Goal: Task Accomplishment & Management: Manage account settings

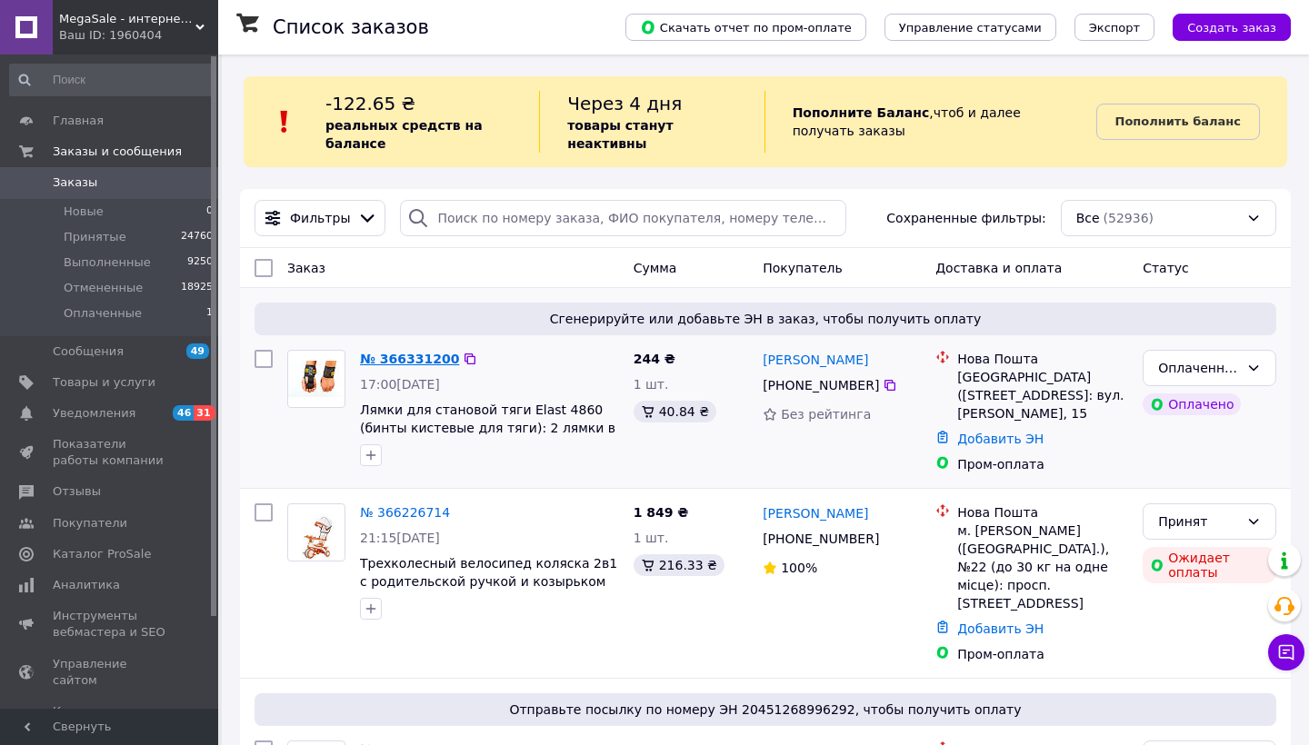
click at [424, 358] on link "№ 366331200" at bounding box center [409, 359] width 99 height 15
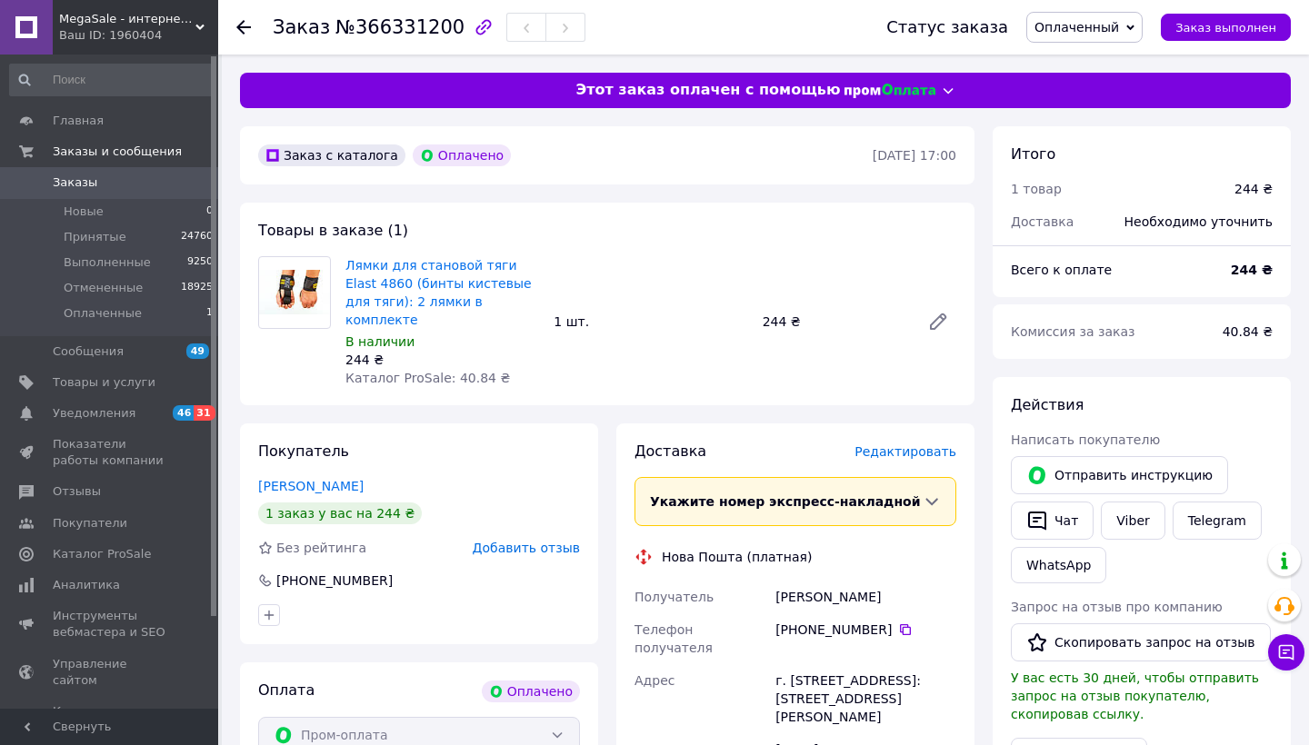
click at [907, 445] on span "Редактировать" at bounding box center [905, 452] width 102 height 15
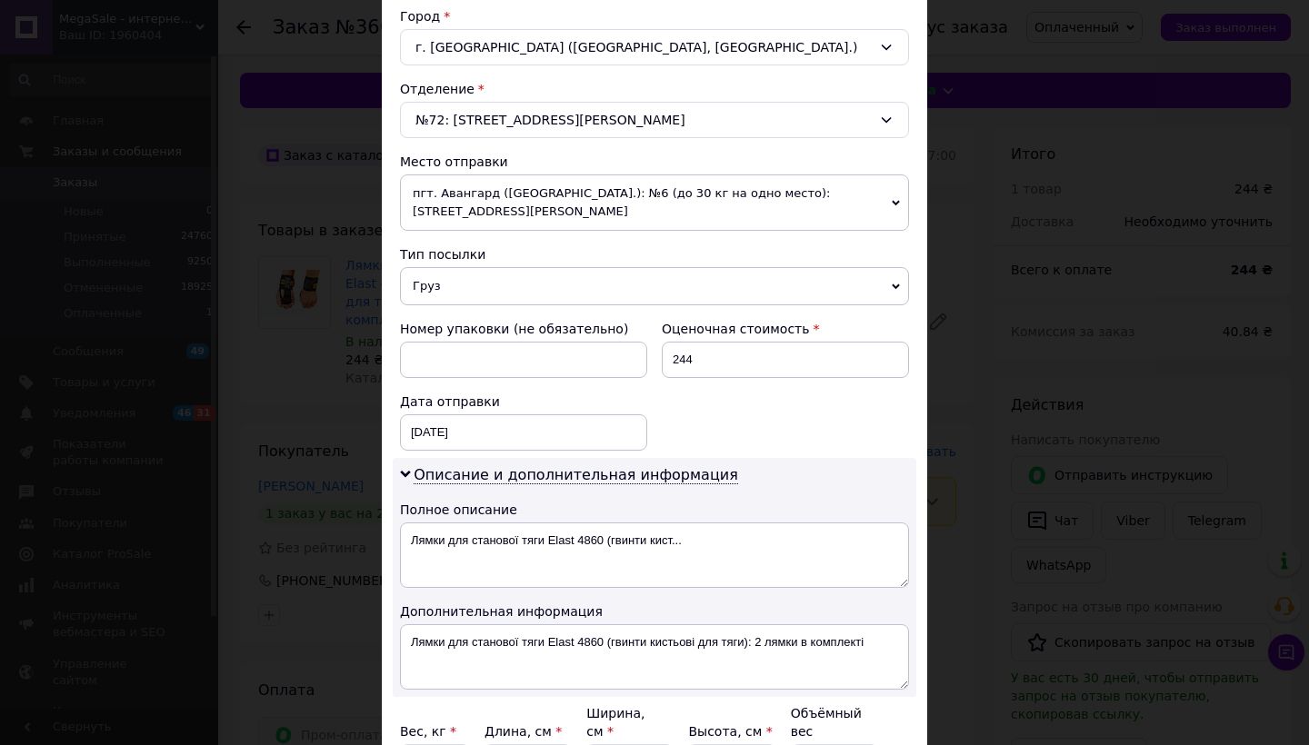
scroll to position [648, 0]
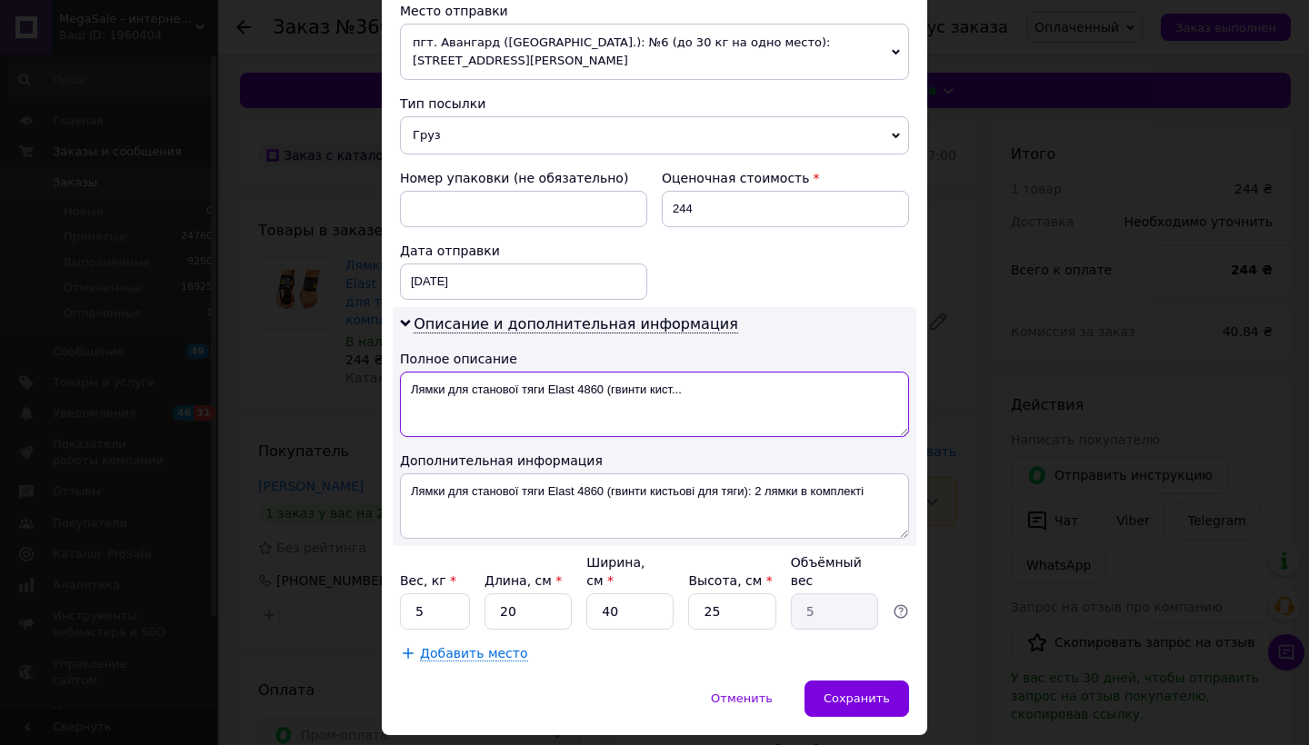
drag, startPoint x: 409, startPoint y: 384, endPoint x: 470, endPoint y: 508, distance: 138.6
click at [470, 508] on div "Описание и дополнительная информация Полное описание Лямки для станової тяги El…" at bounding box center [655, 426] width 524 height 239
paste textarea "инти кистьові з лямкою TA-4860"
type textarea "Бинти кистьові з лямкою TA-4860"
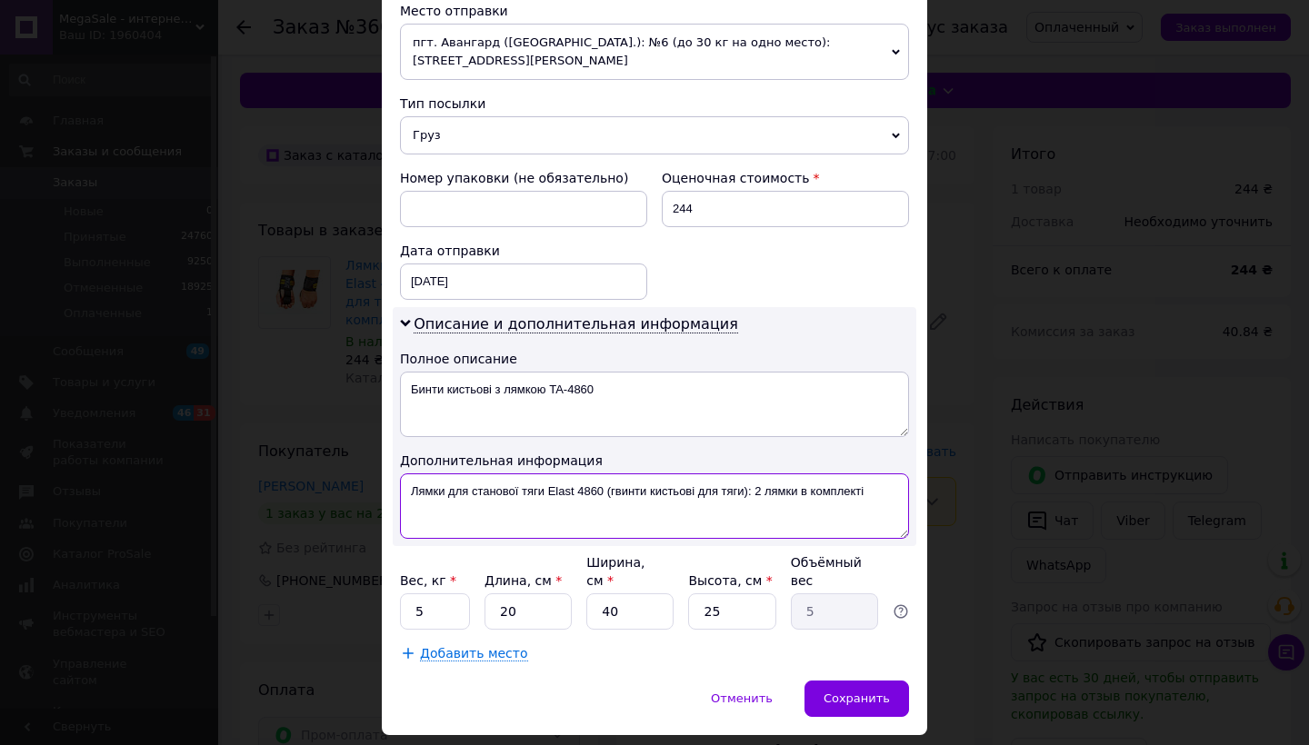
drag, startPoint x: 408, startPoint y: 485, endPoint x: 508, endPoint y: 578, distance: 137.0
click at [507, 578] on div "Плательщик Получатель Отправитель Фамилия получателя [PERSON_NAME] Имя получате…" at bounding box center [654, 112] width 509 height 1101
paste textarea "инти кистьові з лямкою TA-4860"
type textarea "Бинти кистьові з лямкою TA-4860"
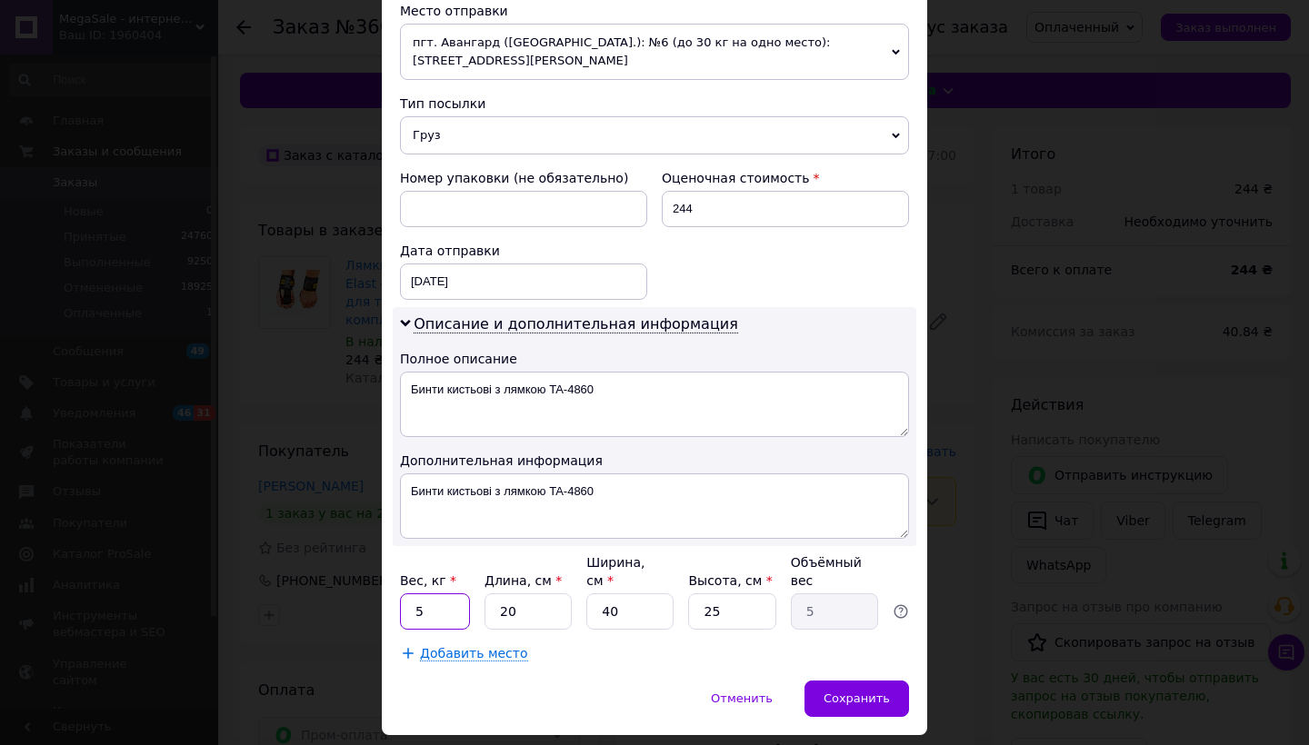
drag, startPoint x: 412, startPoint y: 609, endPoint x: 475, endPoint y: 609, distance: 62.7
click at [474, 609] on div "Вес, кг * 5 Длина, см * 20 Ширина, см * 40 Высота, см * 25 Объёмный вес 5" at bounding box center [654, 592] width 509 height 76
type input "1"
drag, startPoint x: 591, startPoint y: 611, endPoint x: 665, endPoint y: 611, distance: 74.5
click at [665, 611] on input "40" at bounding box center [629, 612] width 87 height 36
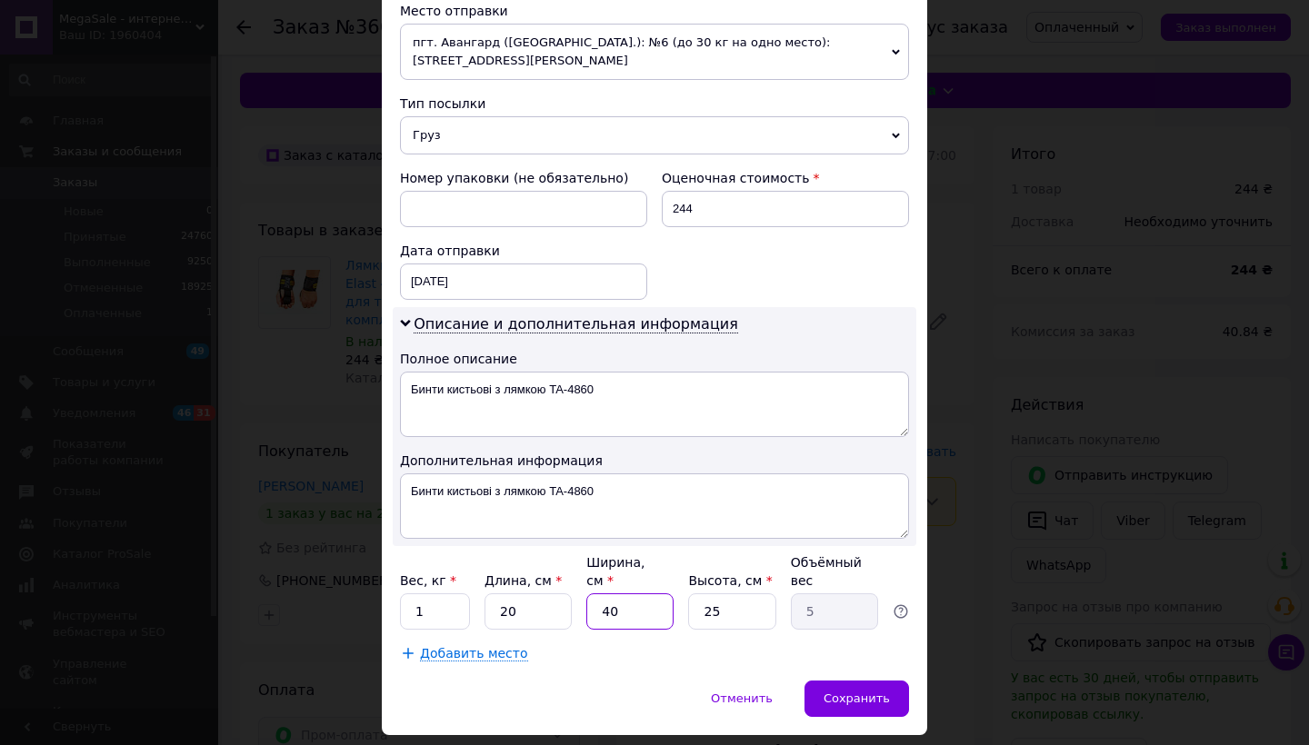
type input "2"
type input "0.25"
type input "20"
type input "2.5"
type input "20"
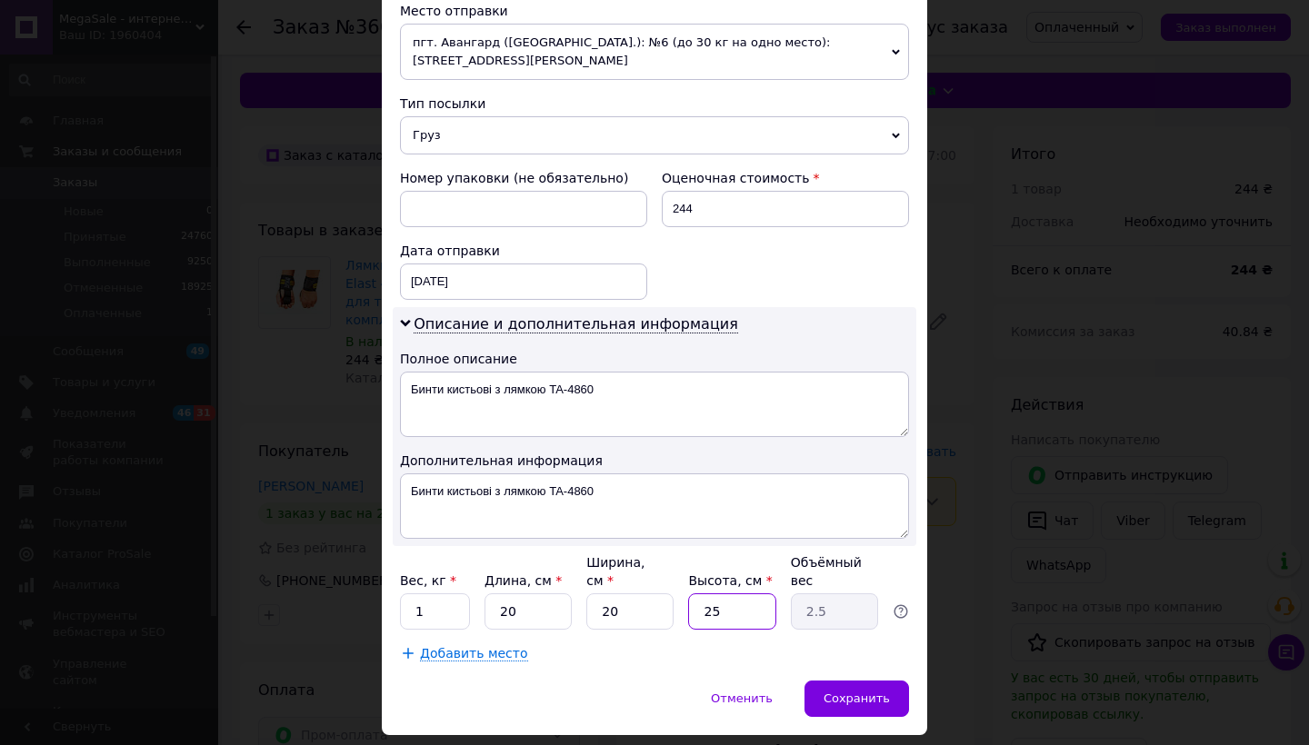
type input "5"
type input "0.5"
type input "5"
click at [836, 688] on div "Сохранить" at bounding box center [856, 699] width 105 height 36
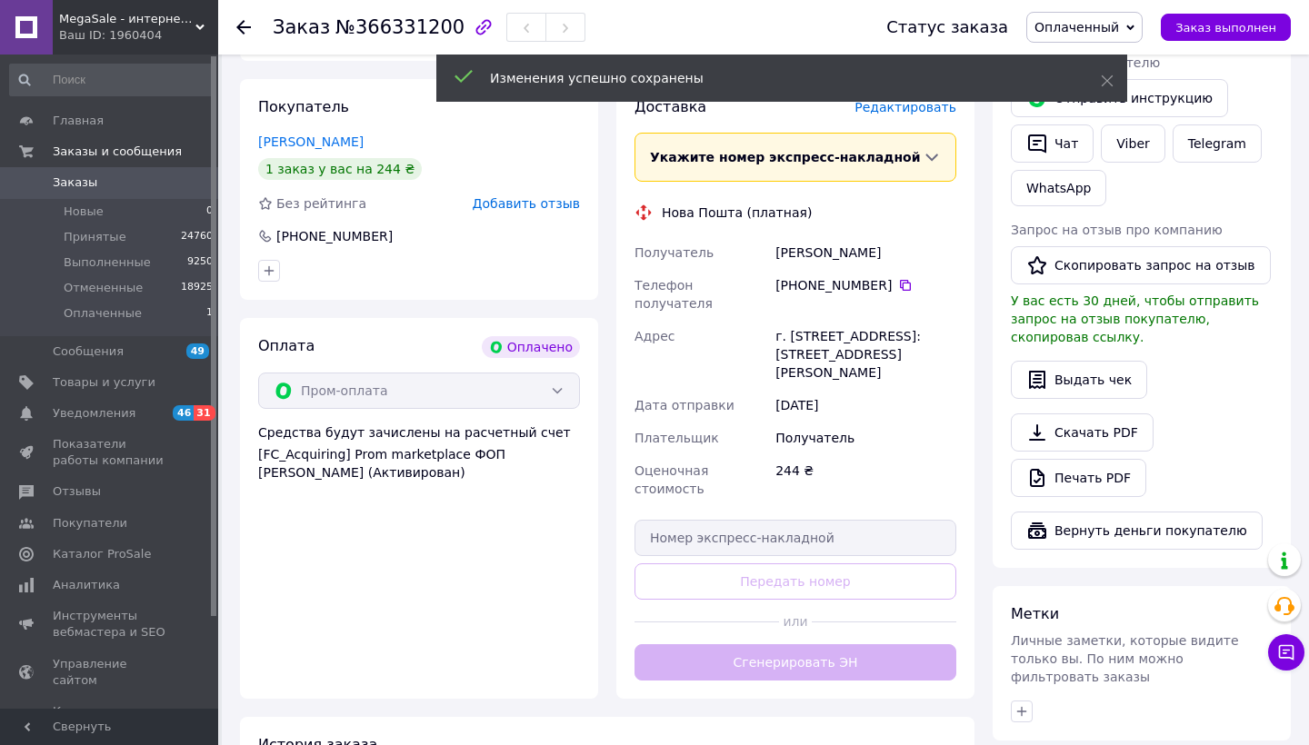
scroll to position [418, 0]
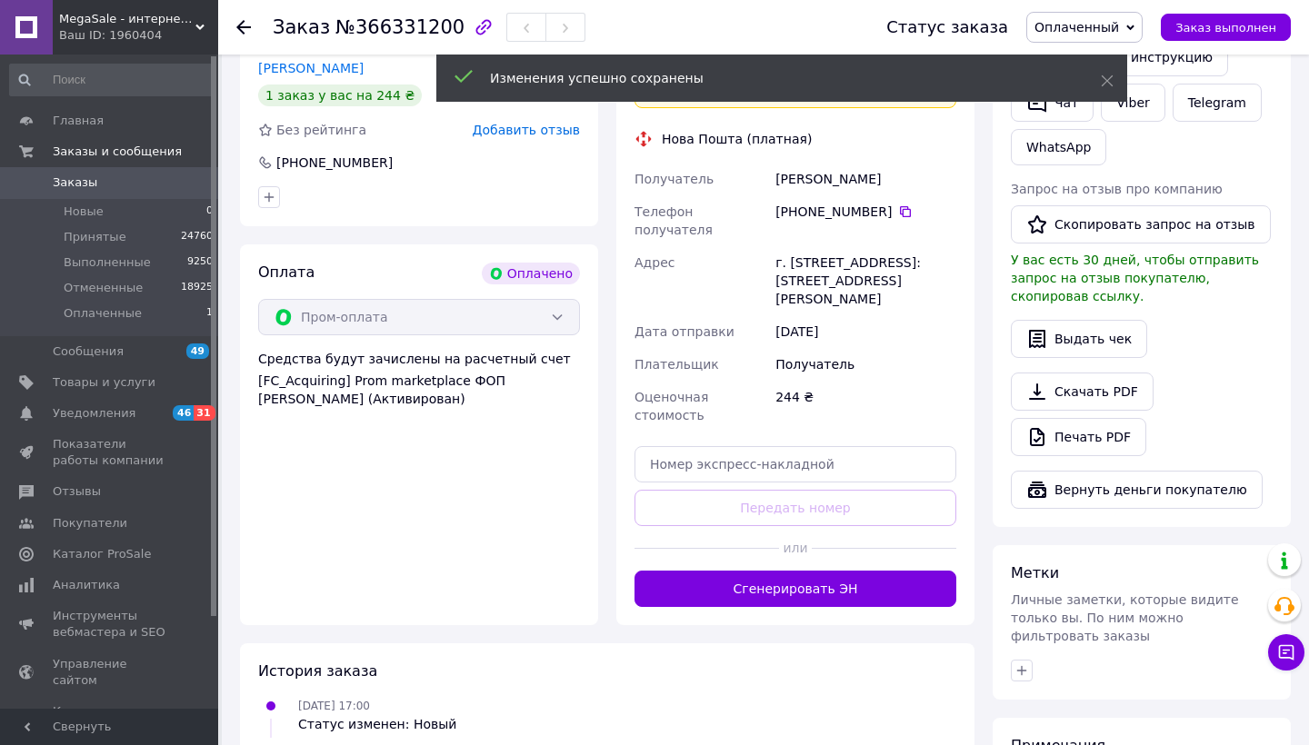
drag, startPoint x: 788, startPoint y: 225, endPoint x: 954, endPoint y: 253, distance: 167.8
click at [954, 253] on div "г. [STREET_ADDRESS]: [STREET_ADDRESS][PERSON_NAME]" at bounding box center [866, 280] width 188 height 69
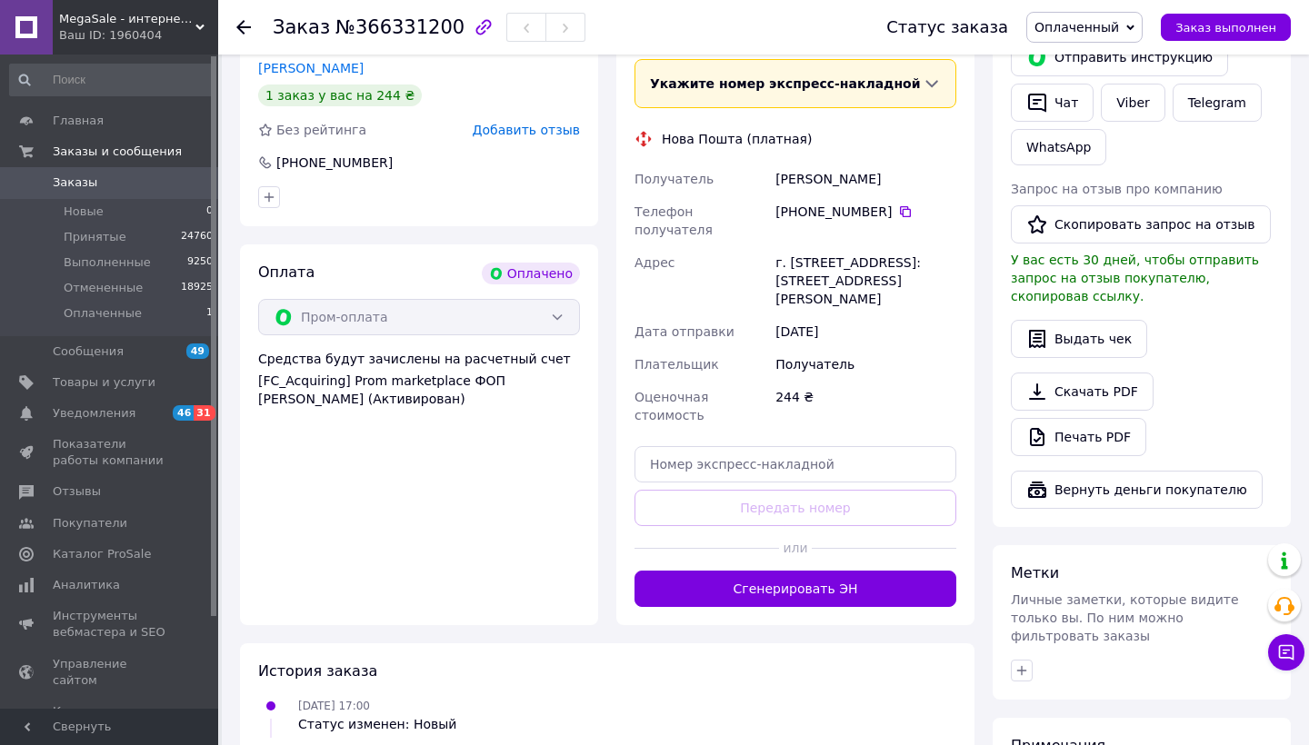
copy div "[GEOGRAPHIC_DATA] ([STREET_ADDRESS]: [STREET_ADDRESS][PERSON_NAME]"
click at [864, 571] on button "Сгенерировать ЭН" at bounding box center [796, 589] width 322 height 36
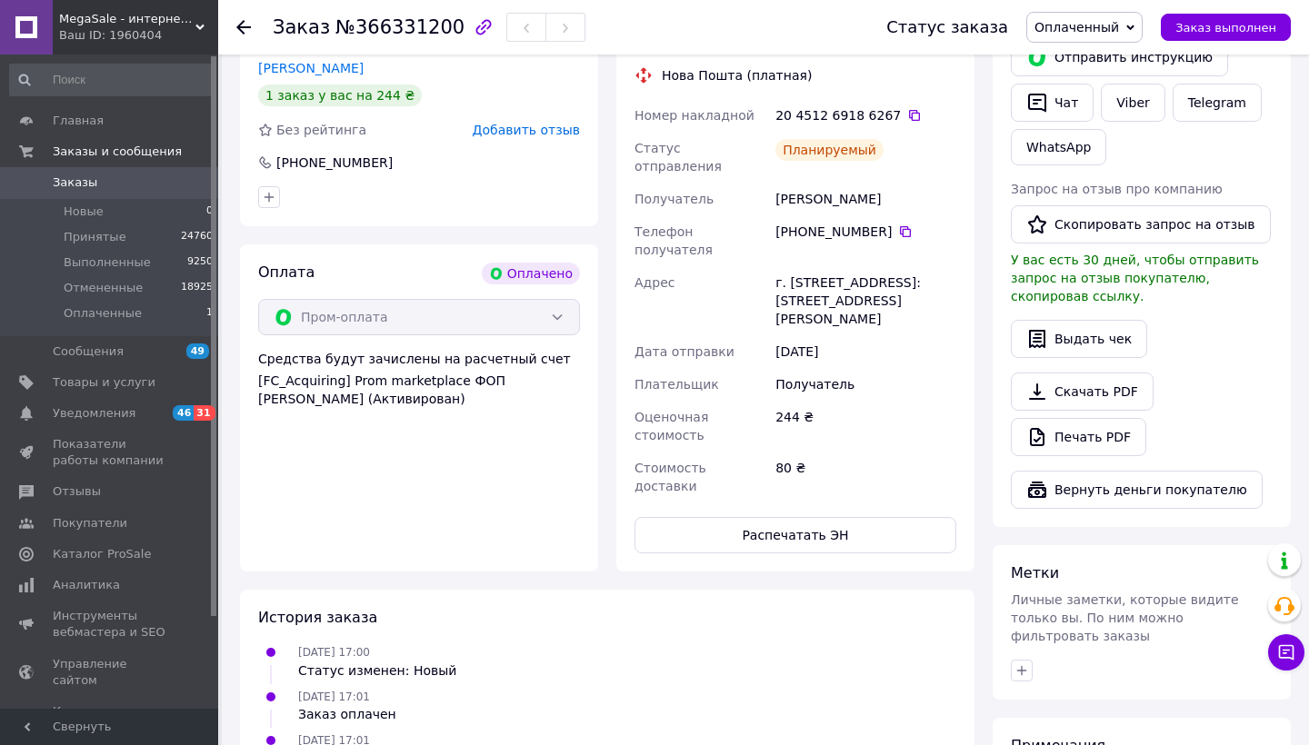
click at [909, 110] on icon at bounding box center [914, 115] width 11 height 11
drag, startPoint x: 909, startPoint y: 92, endPoint x: 895, endPoint y: 164, distance: 73.1
click at [895, 183] on div "[PERSON_NAME]" at bounding box center [866, 199] width 188 height 33
copy div "[PERSON_NAME]"
click at [912, 225] on icon at bounding box center [905, 232] width 15 height 15
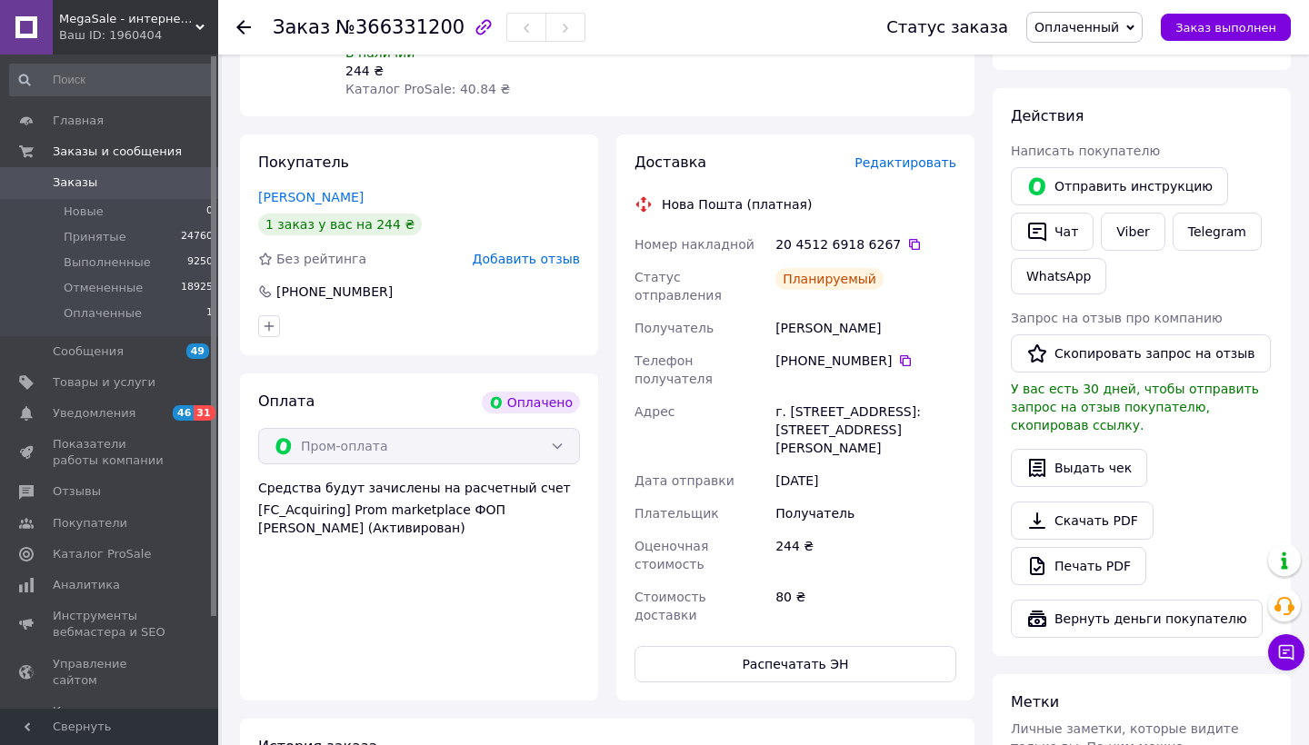
scroll to position [209, 0]
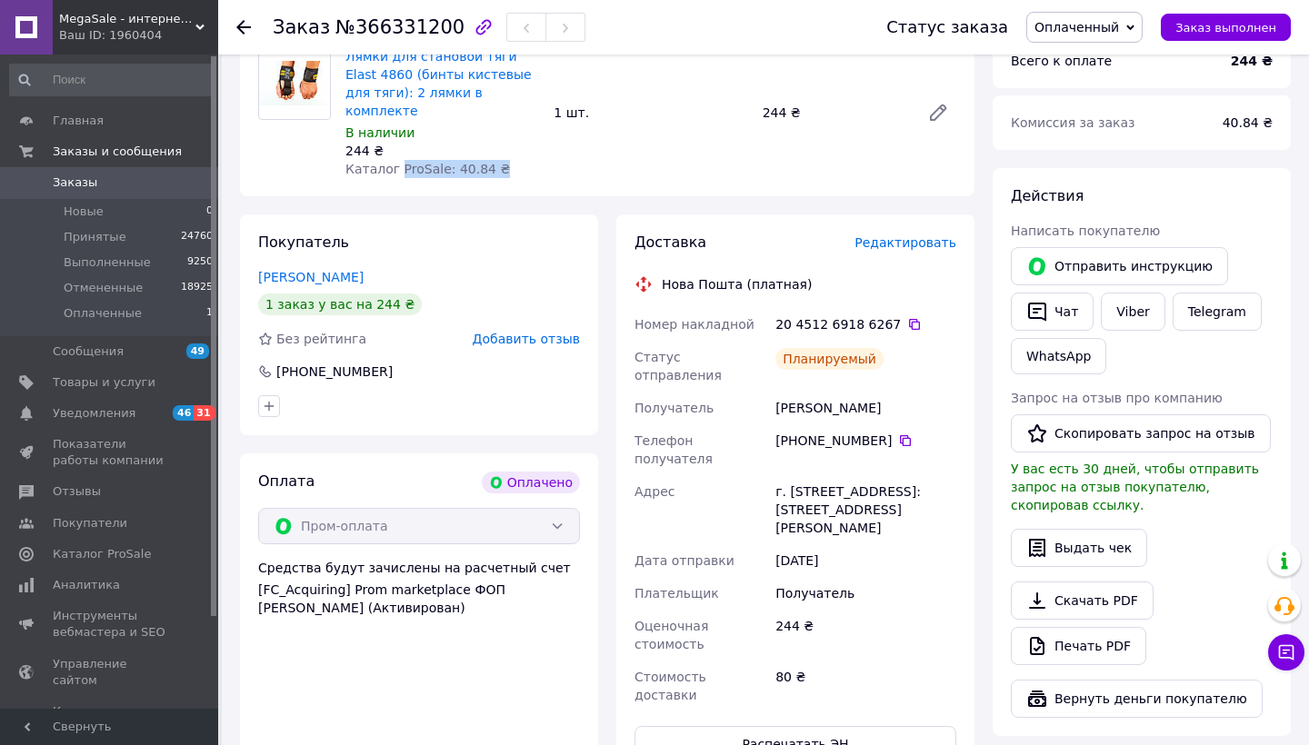
drag, startPoint x: 396, startPoint y: 148, endPoint x: 562, endPoint y: 148, distance: 165.4
click at [559, 148] on div "Лямки для становой тяги Elast 4860 (бинты кистевые для тяги): 2 лямки в комплек…" at bounding box center [650, 113] width 625 height 138
copy span "ProSale: 40.84 ₴"
click at [1117, 33] on span "Оплаченный" at bounding box center [1076, 27] width 85 height 15
click at [1117, 51] on li "Принят" at bounding box center [1084, 63] width 115 height 27
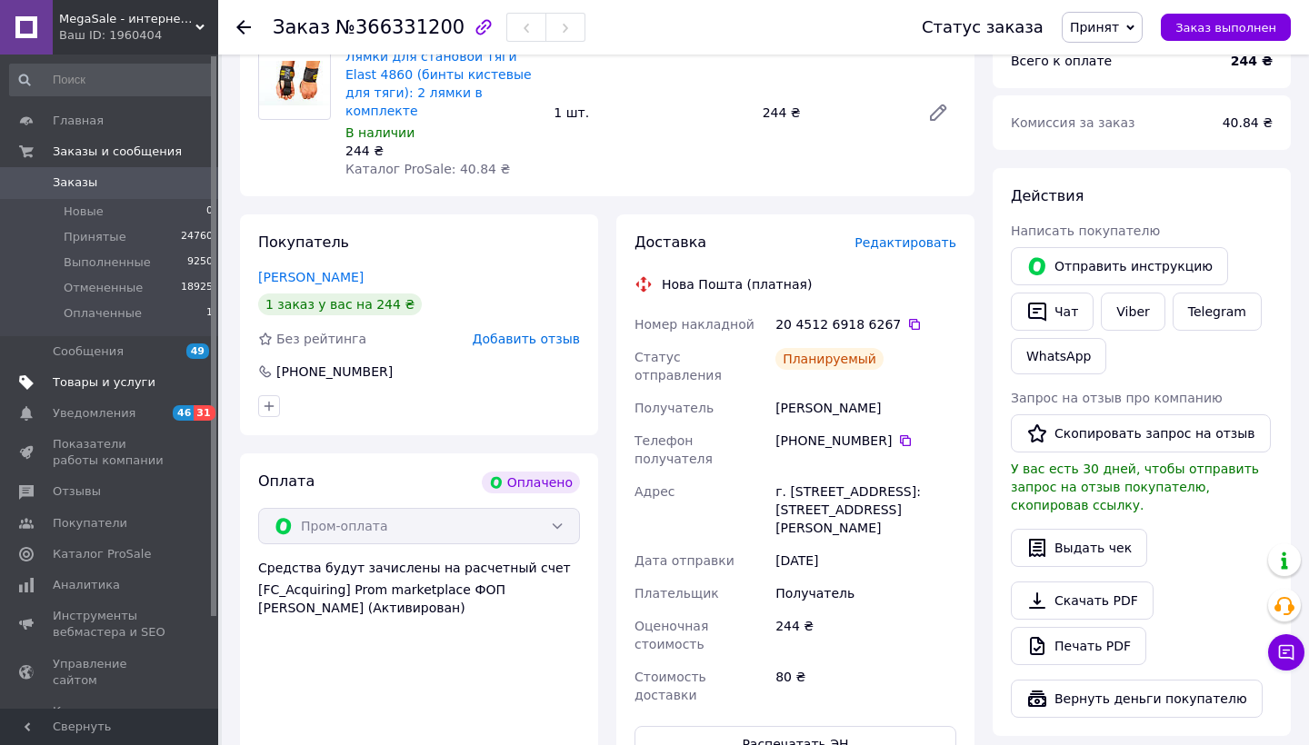
click at [110, 382] on span "Товары и услуги" at bounding box center [104, 383] width 103 height 16
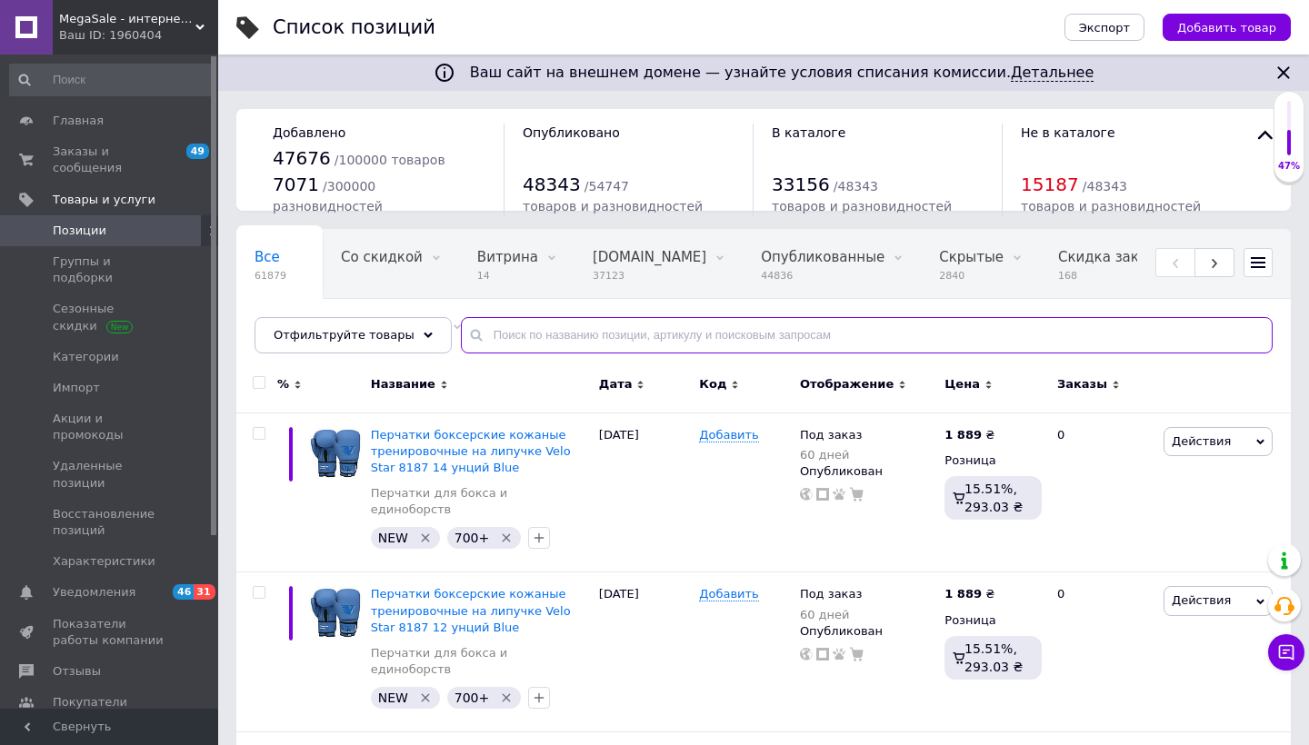
click at [765, 339] on input "text" at bounding box center [867, 335] width 812 height 36
paste input "Бейсбольная перчатка"
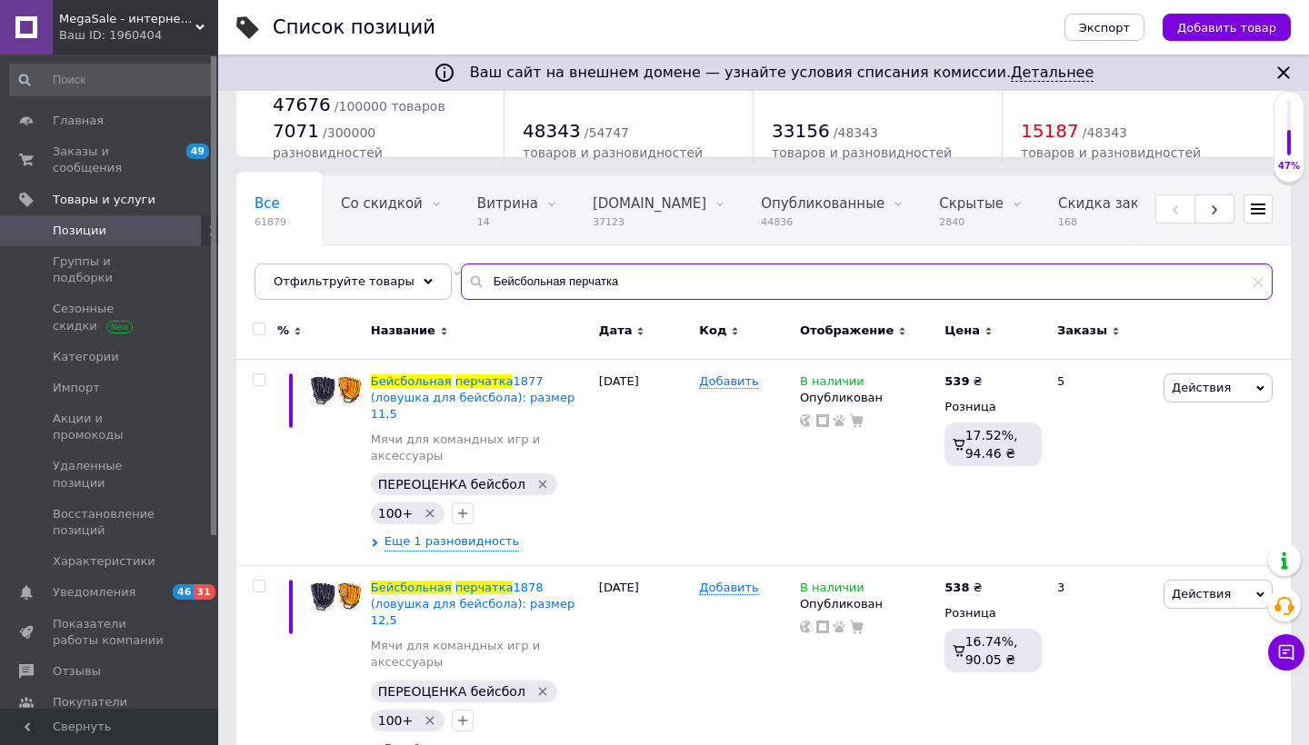
scroll to position [154, 0]
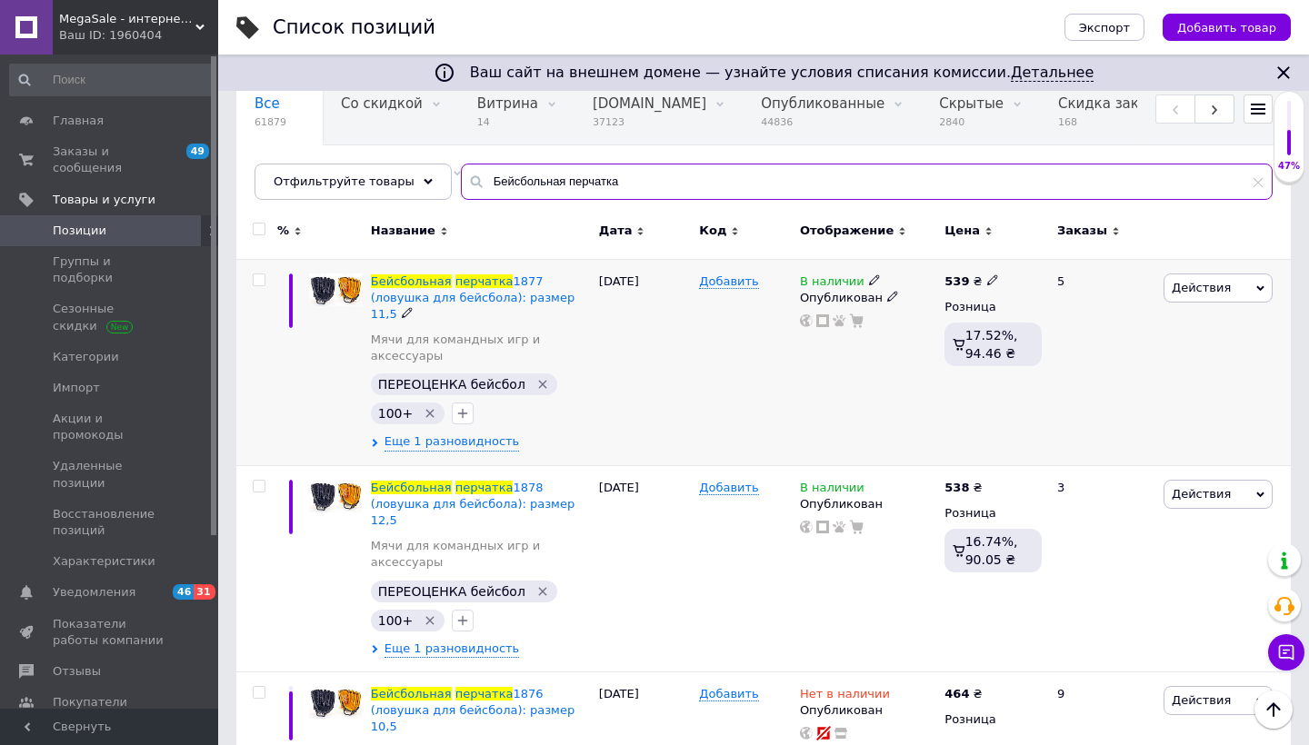
type input "Бейсбольная перчатка"
click at [869, 281] on icon at bounding box center [874, 280] width 11 height 11
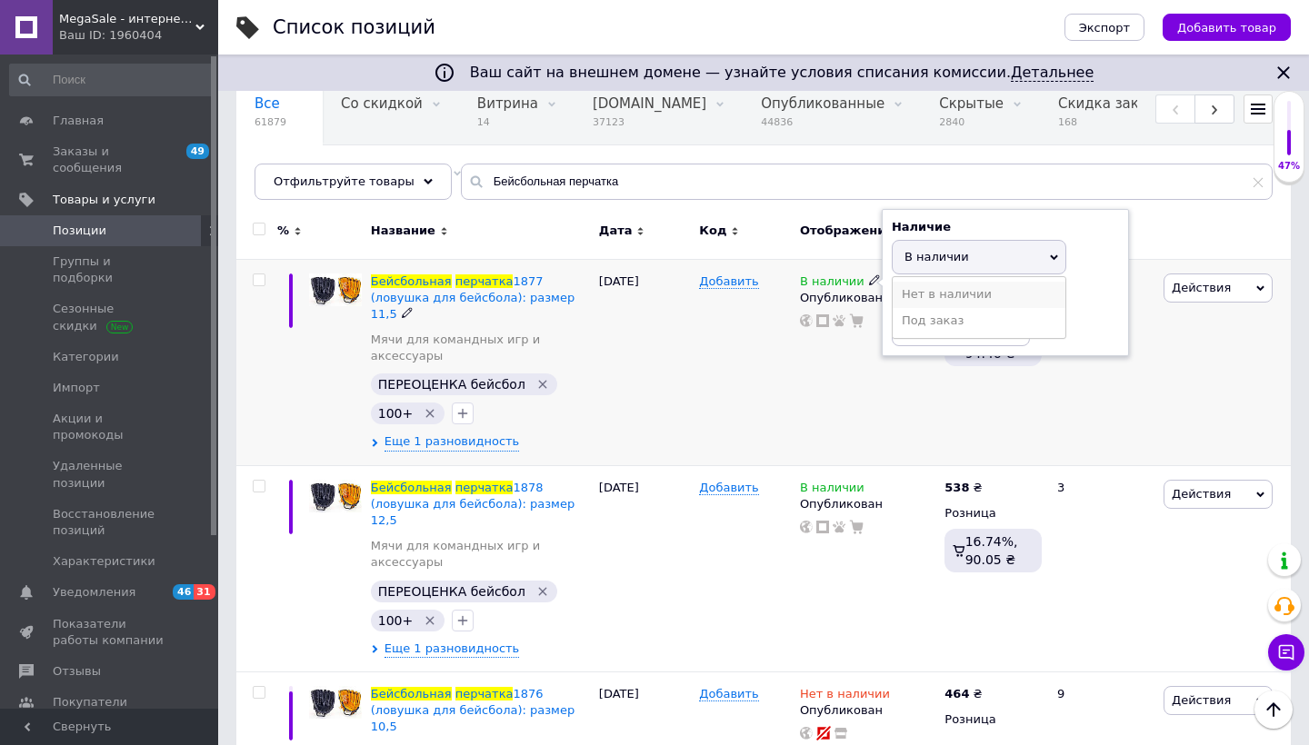
click at [904, 287] on li "Нет в наличии" at bounding box center [979, 294] width 173 height 25
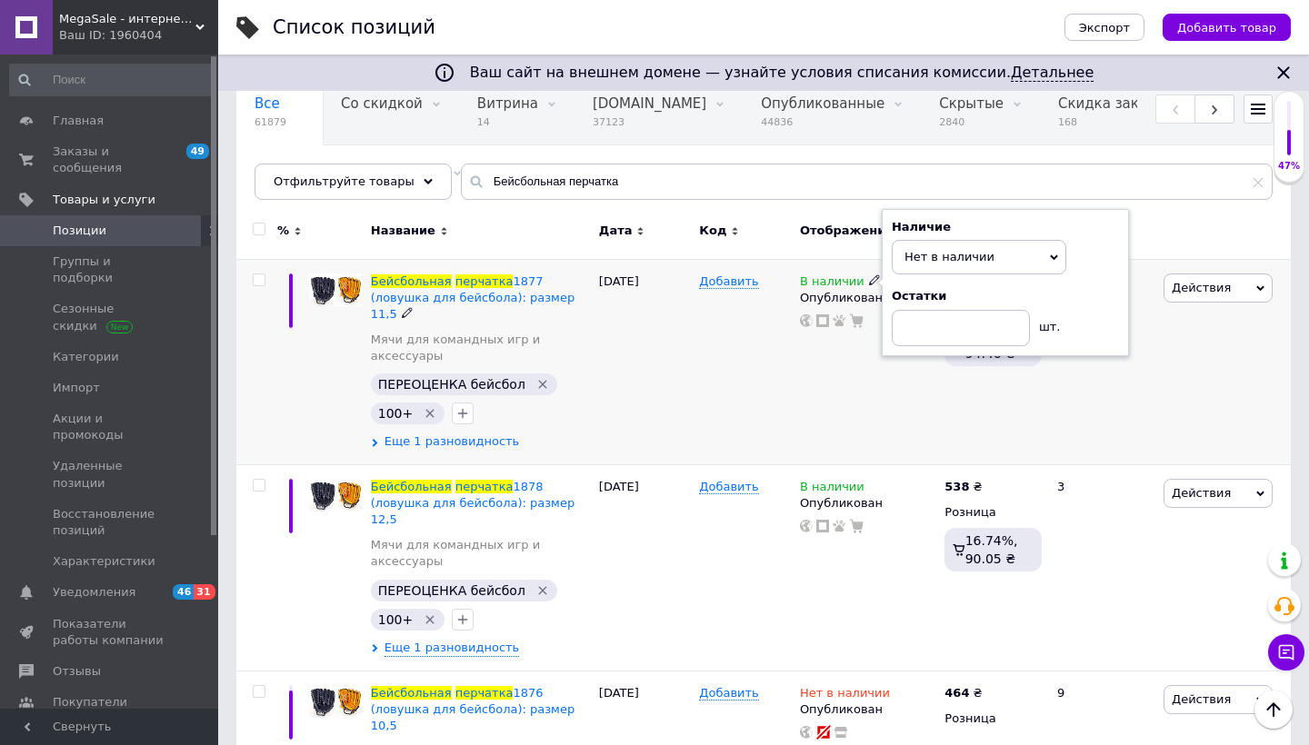
click at [475, 434] on span "Еще 1 разновидность" at bounding box center [452, 442] width 135 height 16
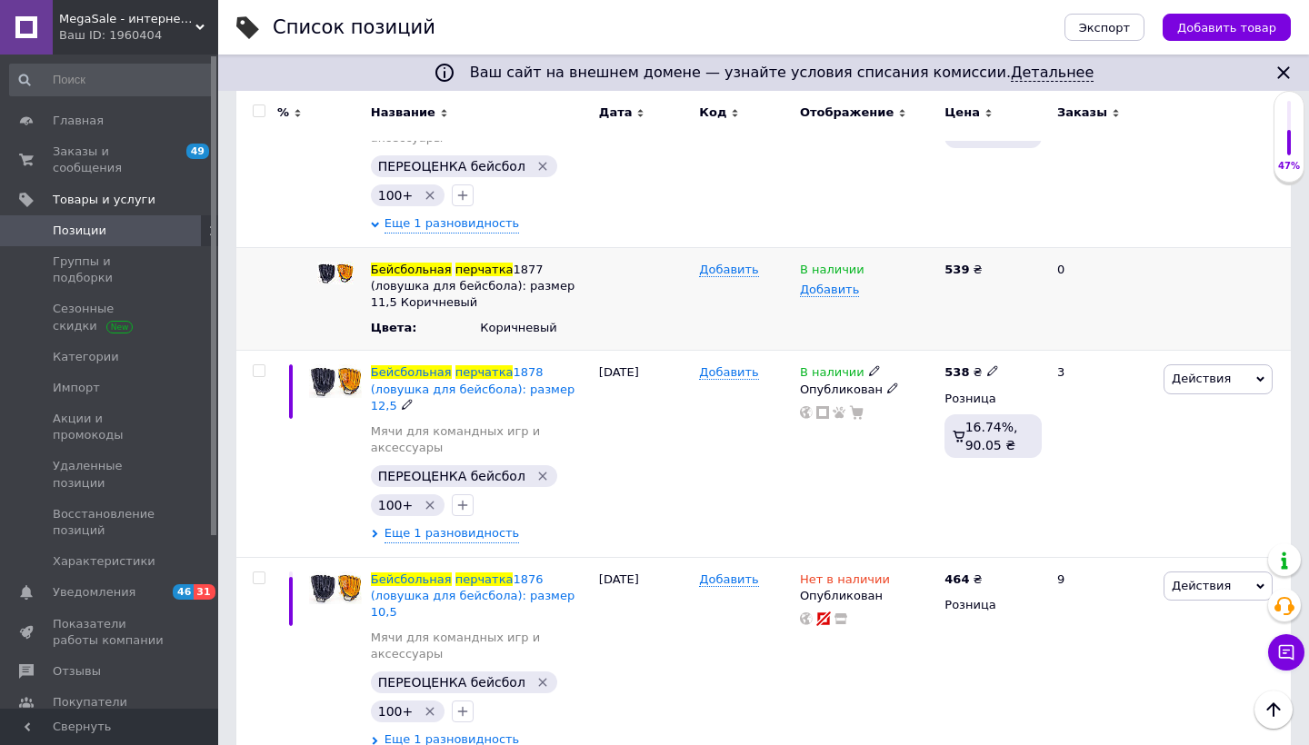
scroll to position [384, 0]
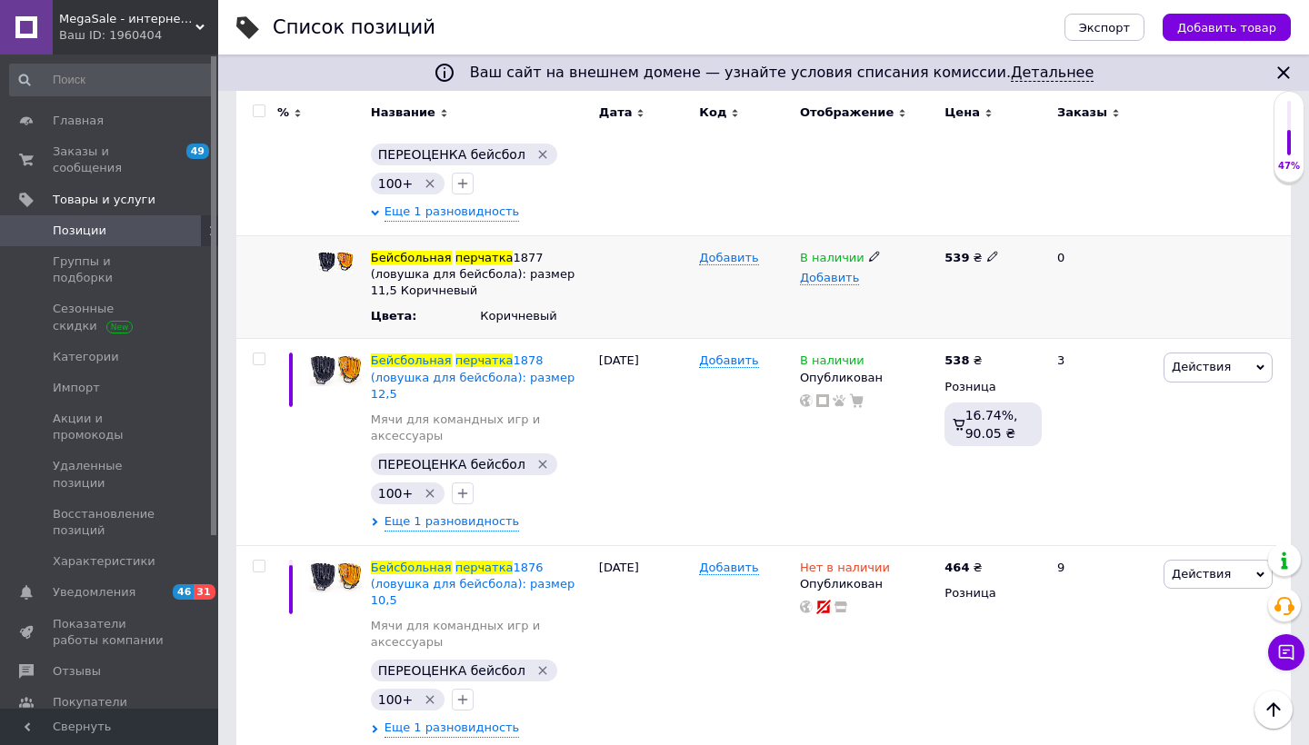
click at [872, 251] on icon at bounding box center [874, 256] width 11 height 11
click at [896, 280] on li "Нет в наличии" at bounding box center [864, 292] width 142 height 25
click at [874, 354] on icon at bounding box center [874, 359] width 11 height 11
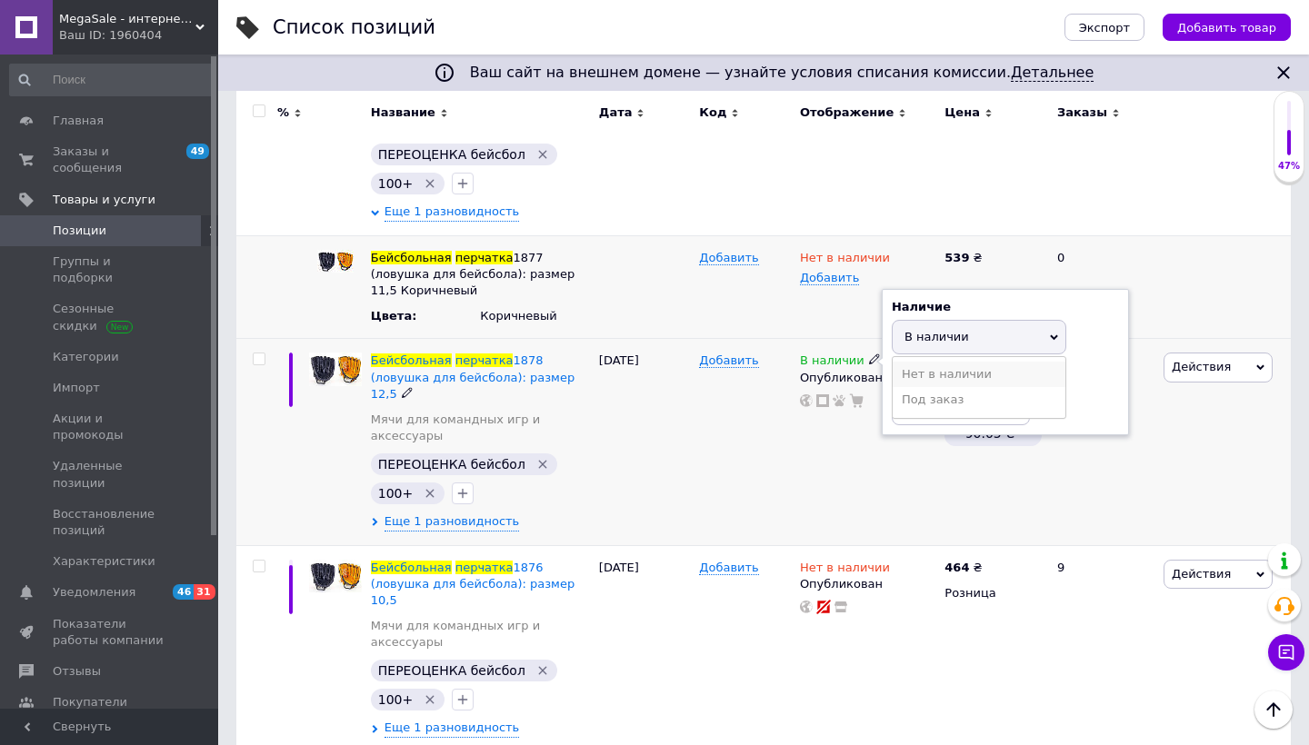
click at [910, 362] on li "Нет в наличии" at bounding box center [979, 374] width 173 height 25
click at [478, 514] on span "Еще 1 разновидность" at bounding box center [452, 522] width 135 height 16
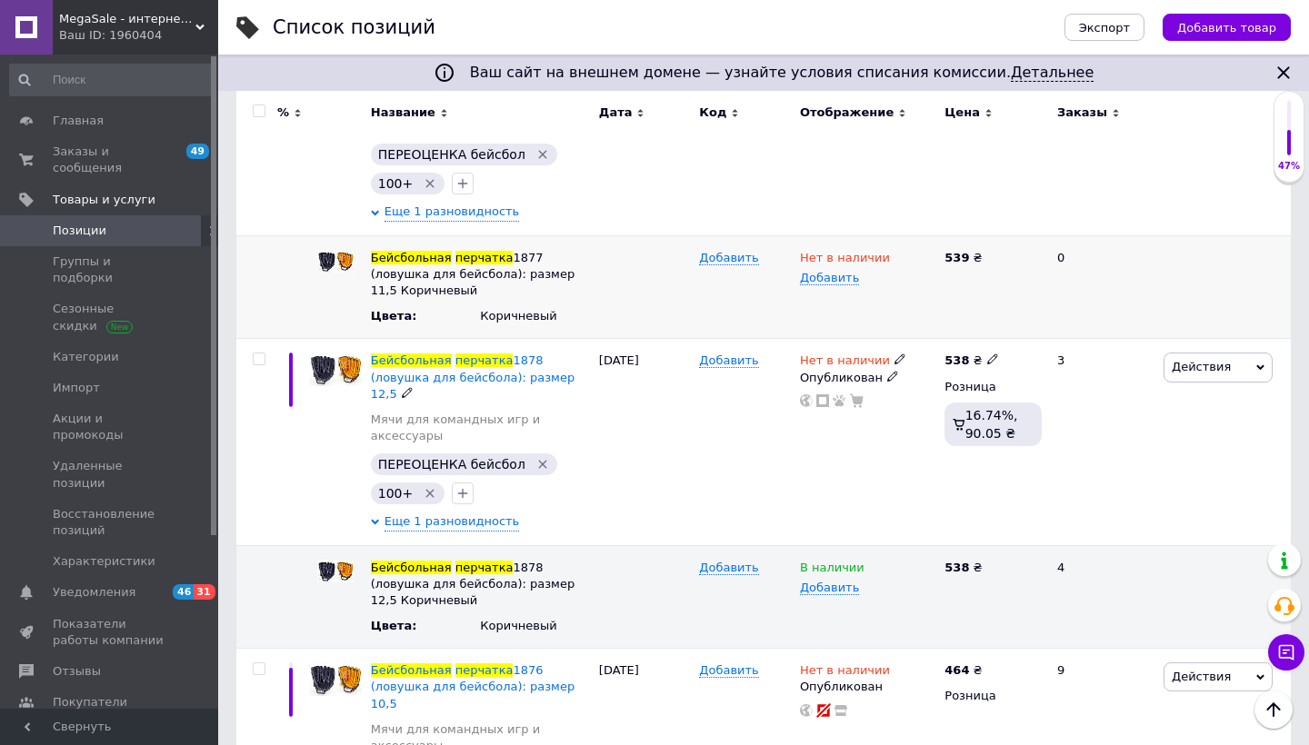
scroll to position [587, 0]
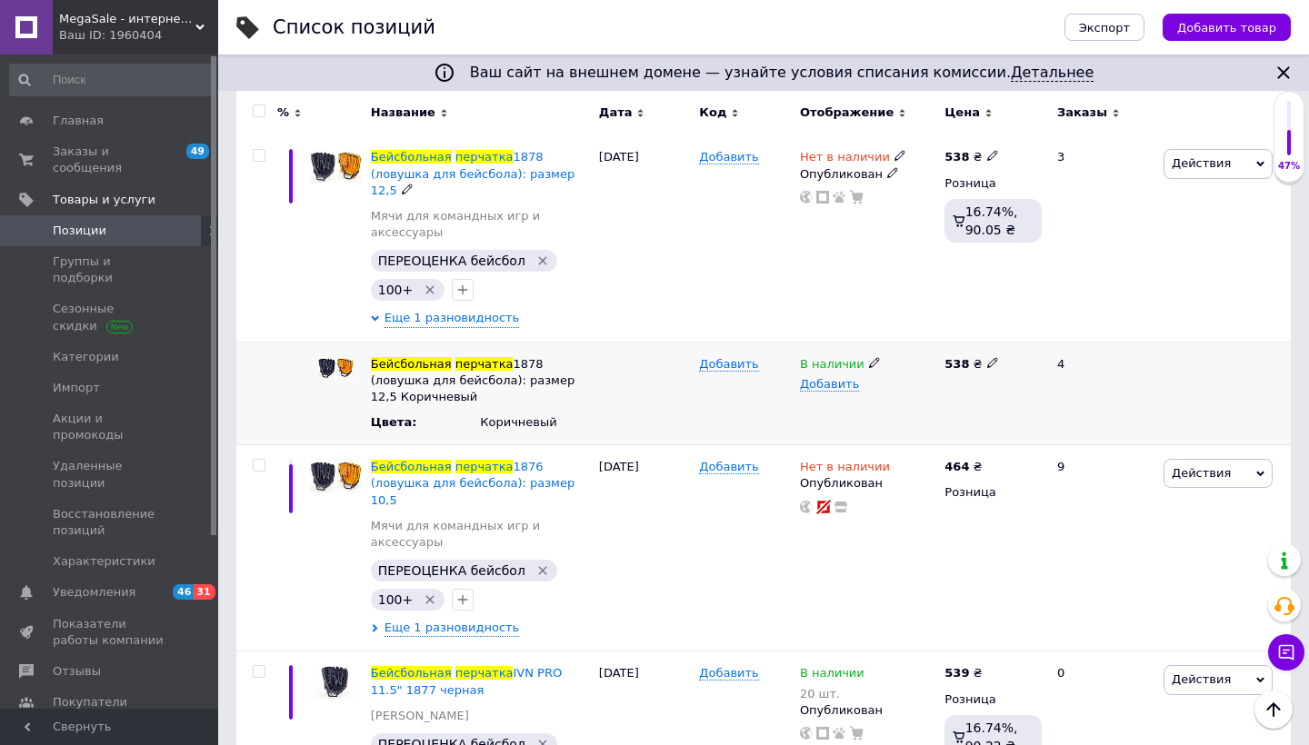
click at [869, 357] on icon at bounding box center [874, 362] width 11 height 11
click at [851, 386] on li "Нет в наличии" at bounding box center [864, 398] width 142 height 25
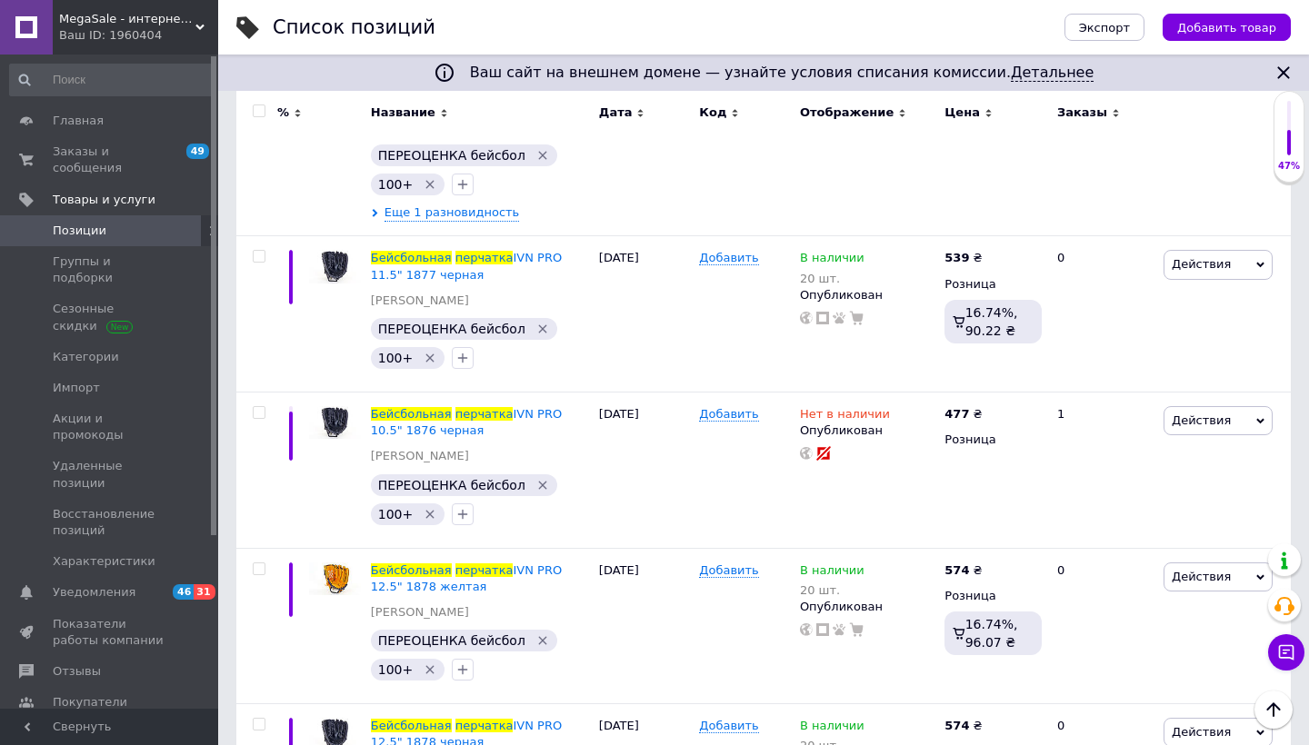
scroll to position [1031, 0]
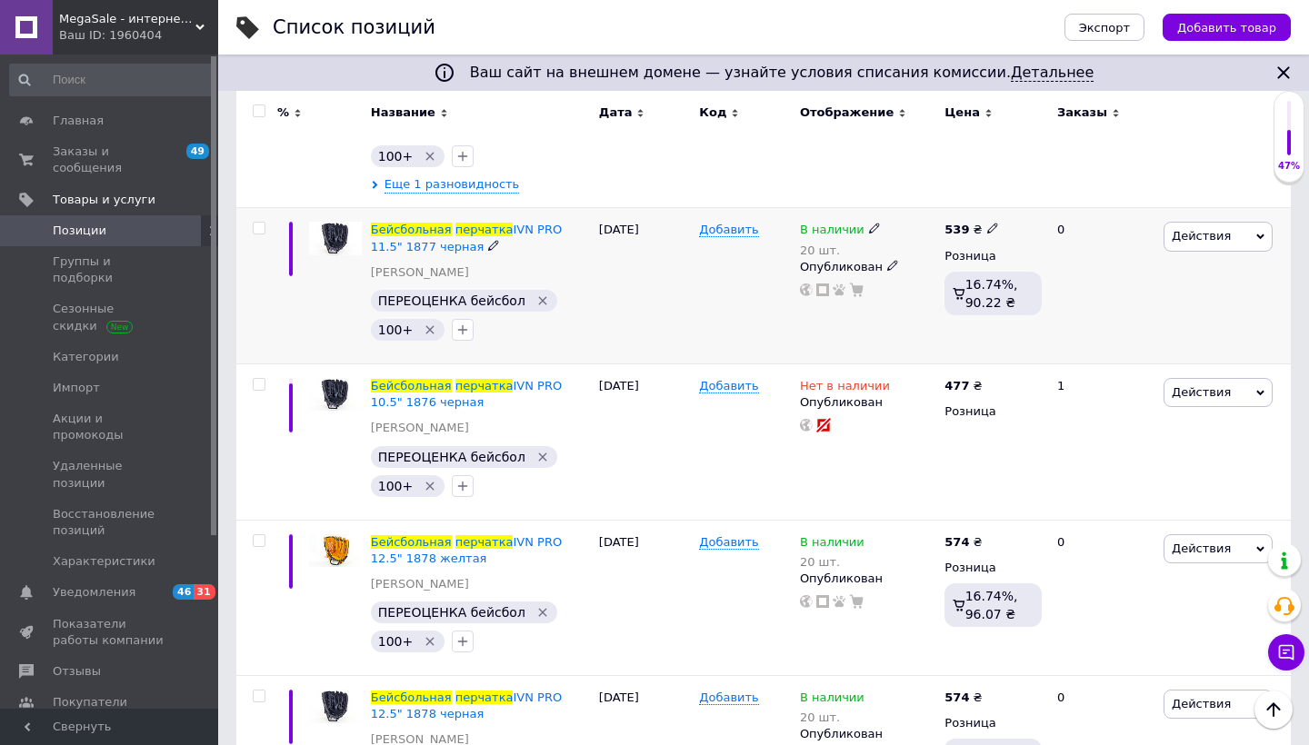
click at [874, 223] on icon at bounding box center [874, 228] width 11 height 11
click at [919, 241] on li "Нет в наличии" at bounding box center [979, 253] width 173 height 25
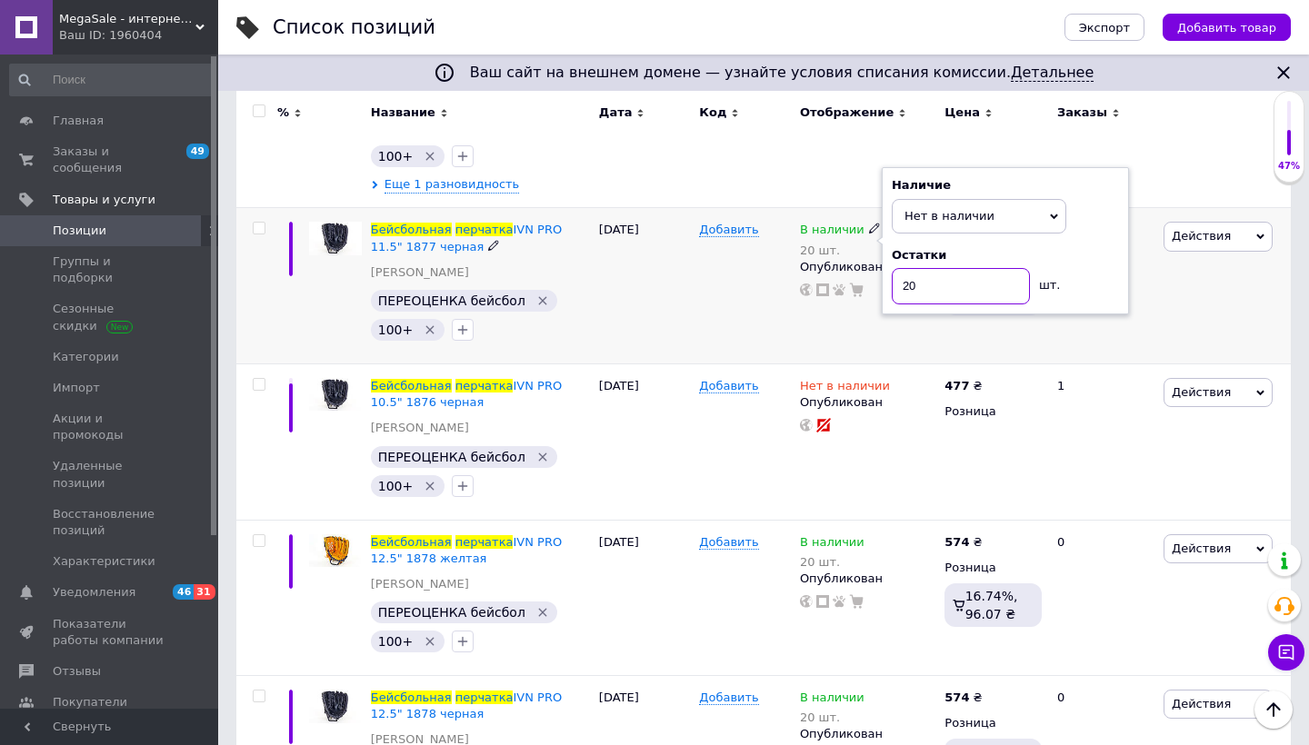
drag, startPoint x: 932, startPoint y: 229, endPoint x: 785, endPoint y: 225, distance: 146.4
click at [785, 225] on div "Бейсбольная перчатка IVN PRO 11.5" 1877 черная Бейсбол ПЕРЕОЦЕНКА бейсбол   100…" at bounding box center [763, 286] width 1054 height 156
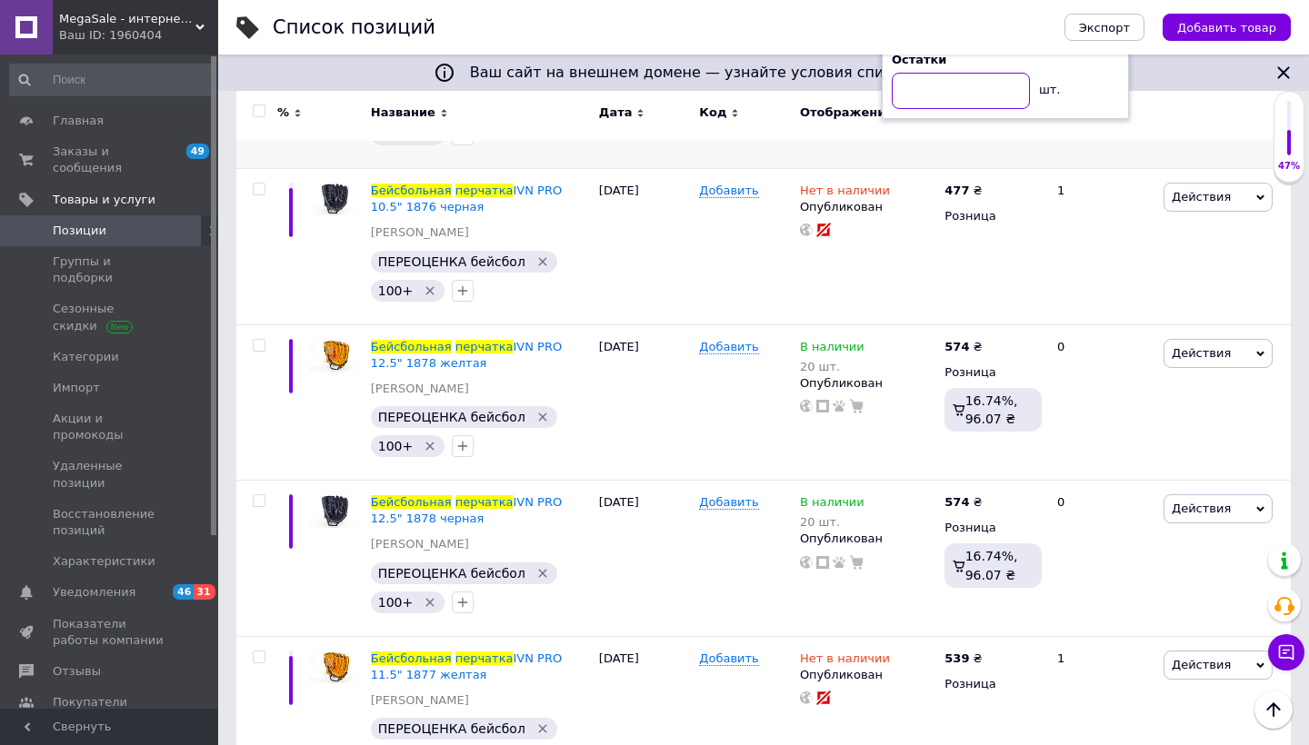
scroll to position [1304, 0]
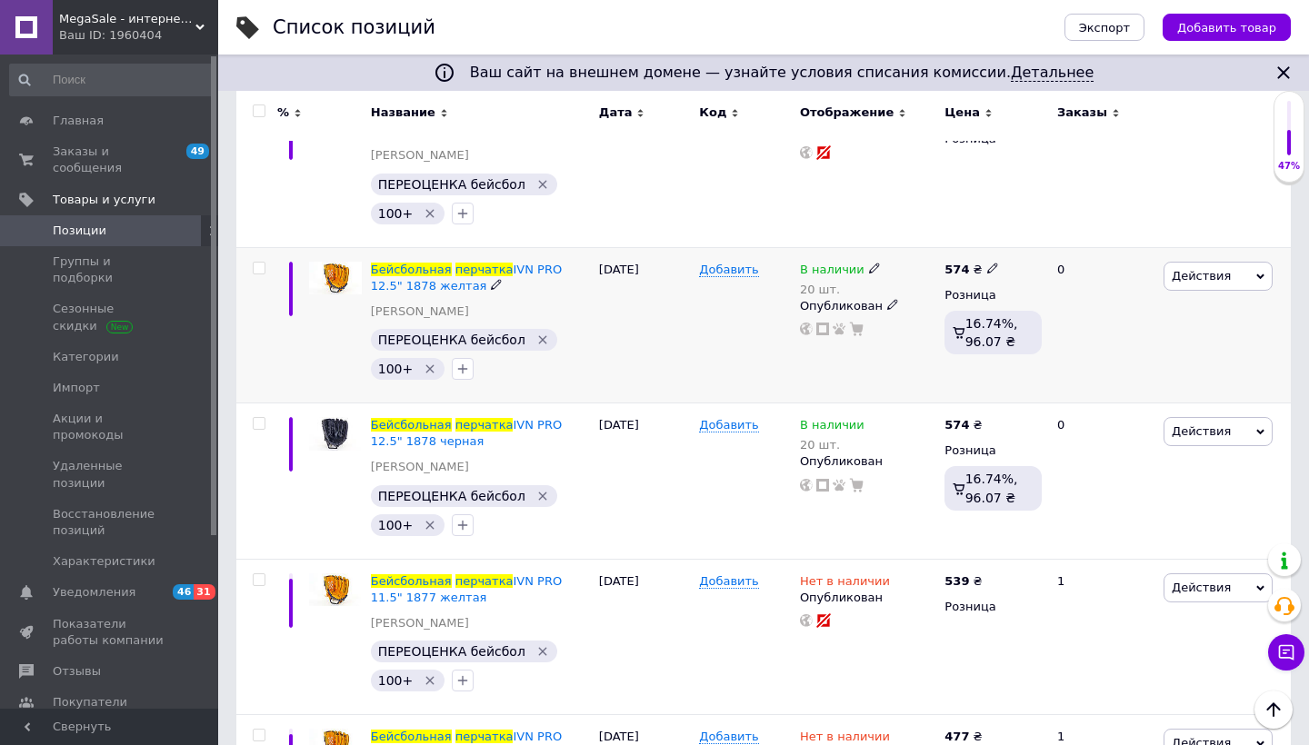
click at [869, 263] on icon at bounding box center [874, 268] width 11 height 11
click at [924, 280] on li "Нет в наличии" at bounding box center [979, 292] width 173 height 25
drag, startPoint x: 937, startPoint y: 276, endPoint x: 747, endPoint y: 216, distance: 199.2
click at [747, 247] on div "Бейсбольная перчатка IVN PRO 12.5" 1878 желтая Бейсбол ПЕРЕОЦЕНКА бейсбол   100…" at bounding box center [763, 325] width 1054 height 156
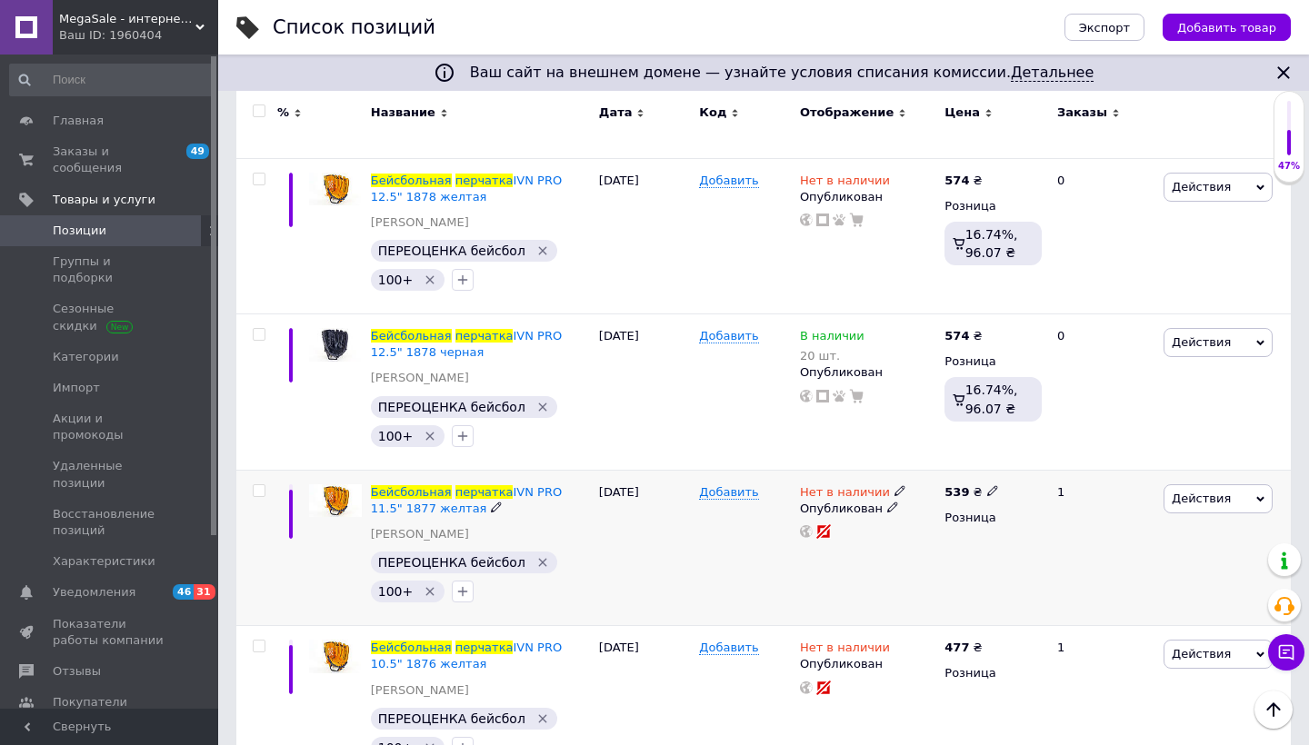
scroll to position [1391, 0]
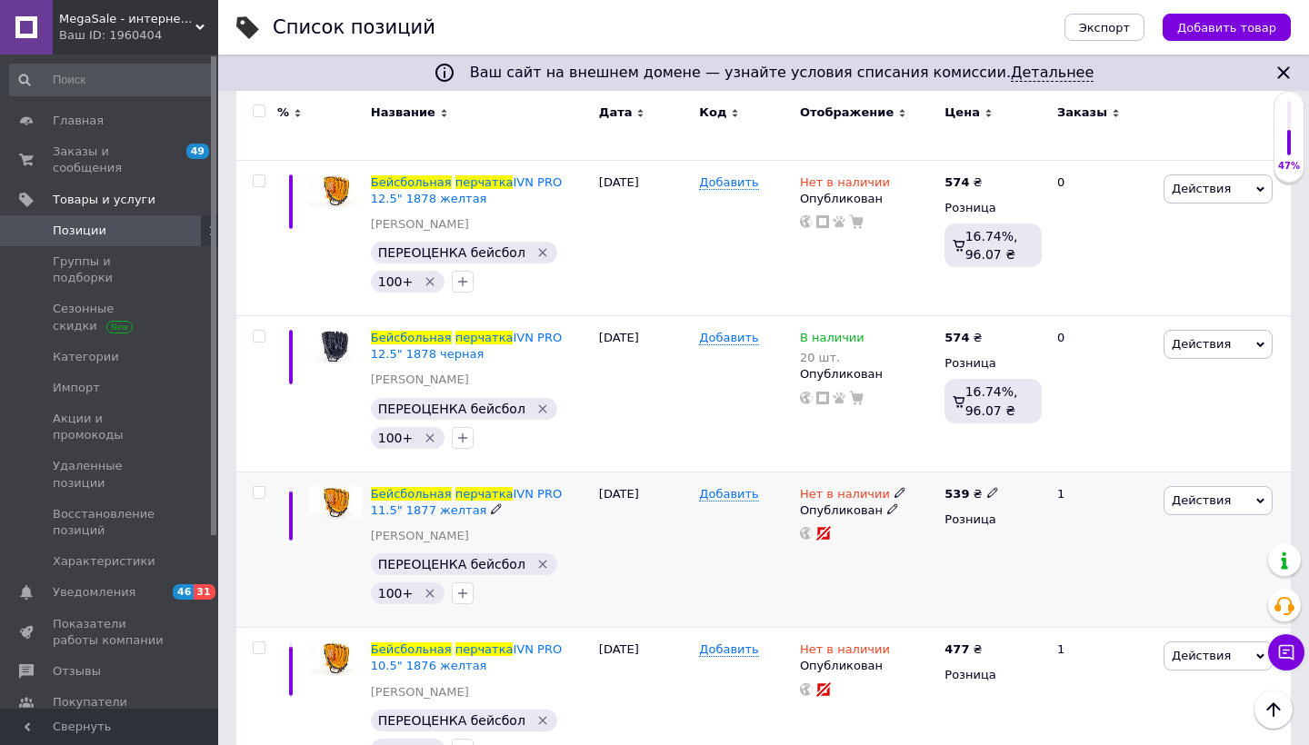
click at [605, 498] on div "[DATE]" at bounding box center [645, 550] width 101 height 156
